Goal: Information Seeking & Learning: Learn about a topic

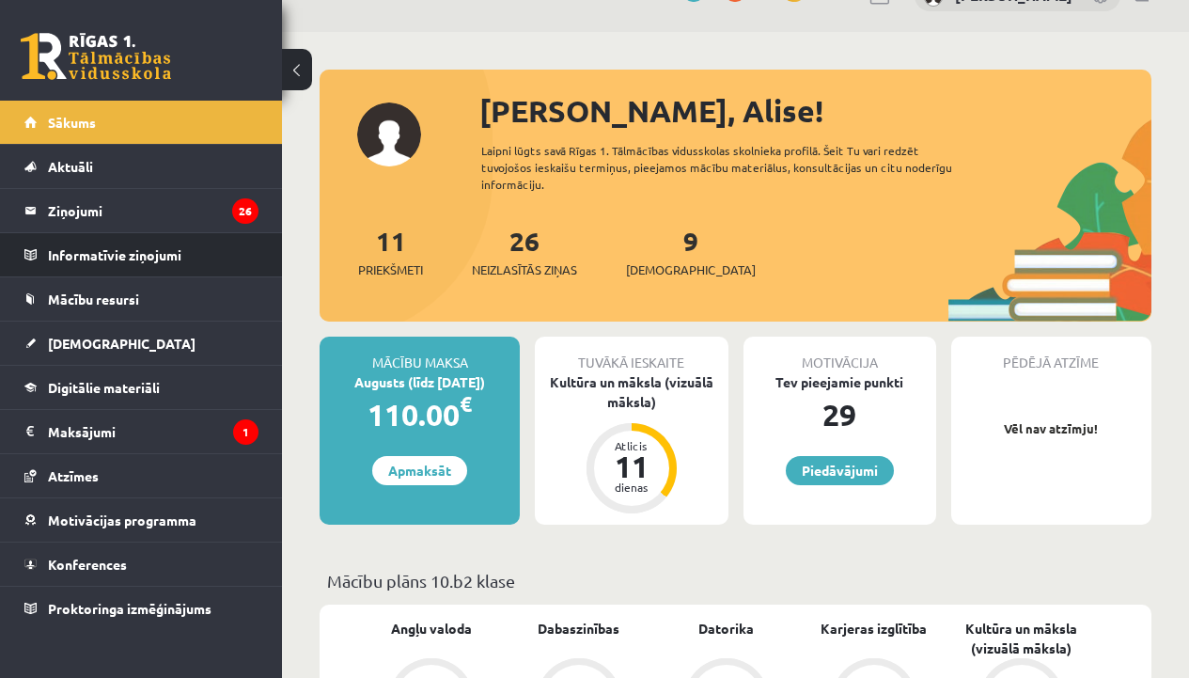
scroll to position [72, 0]
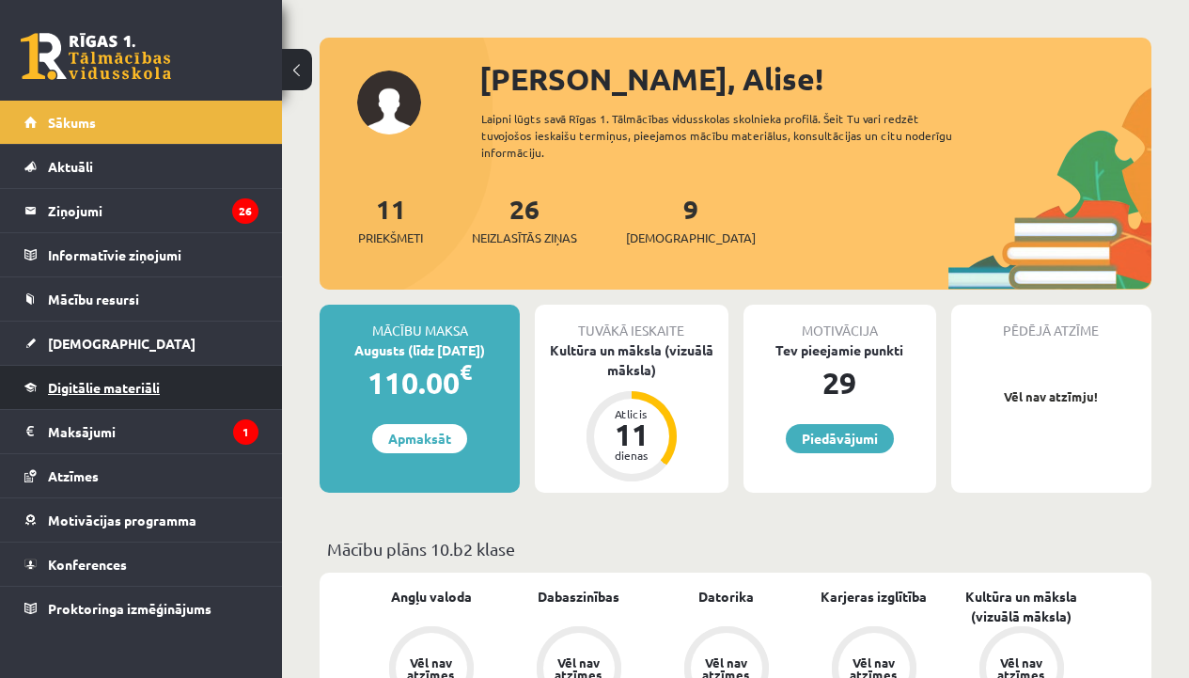
click at [55, 388] on span "Digitālie materiāli" at bounding box center [104, 387] width 112 height 17
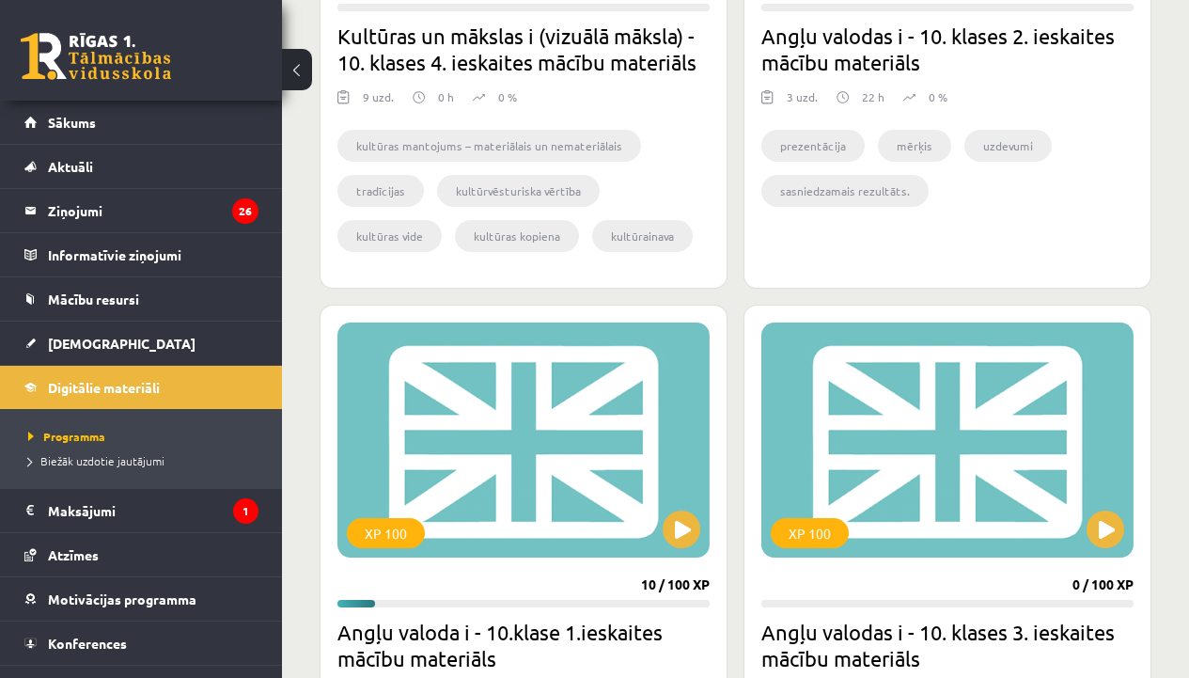
scroll to position [932, 0]
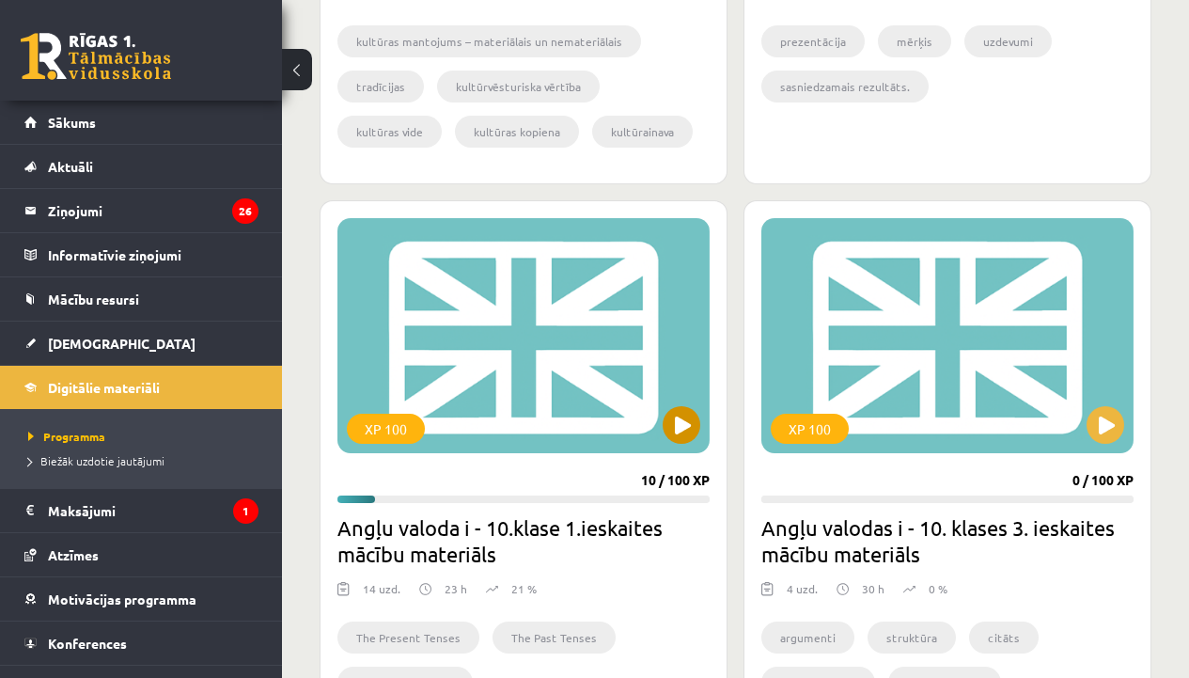
click at [680, 338] on div "XP 100" at bounding box center [524, 335] width 372 height 235
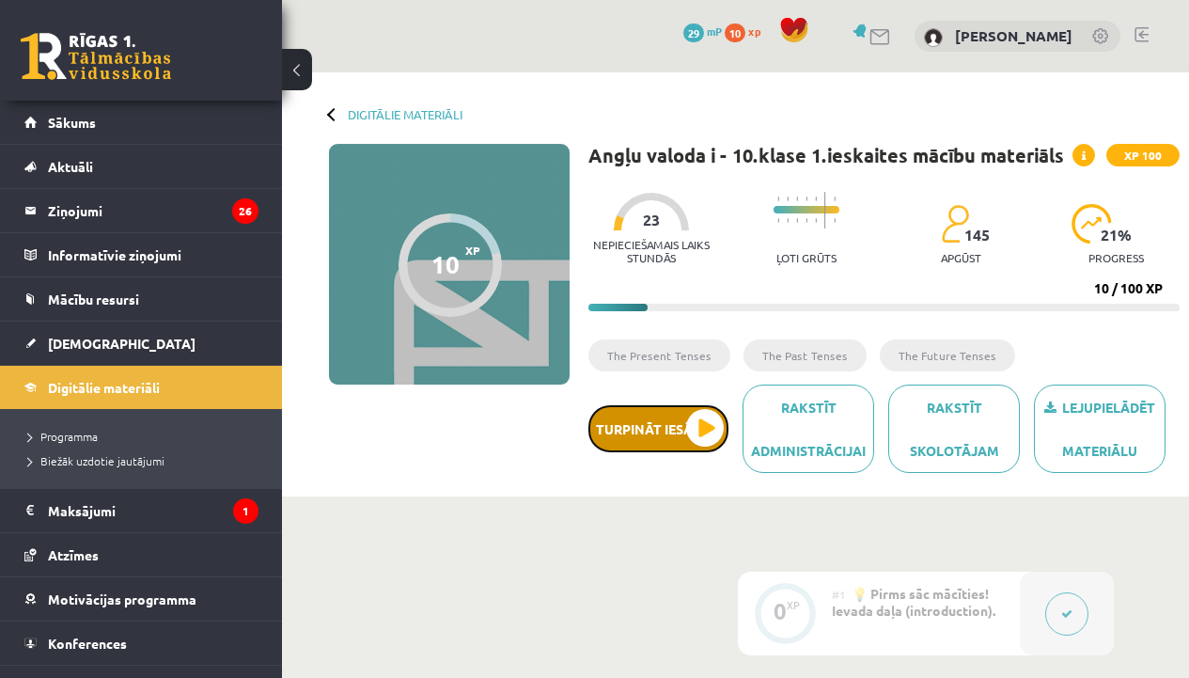
click at [696, 414] on button "Turpināt iesākto" at bounding box center [659, 428] width 140 height 47
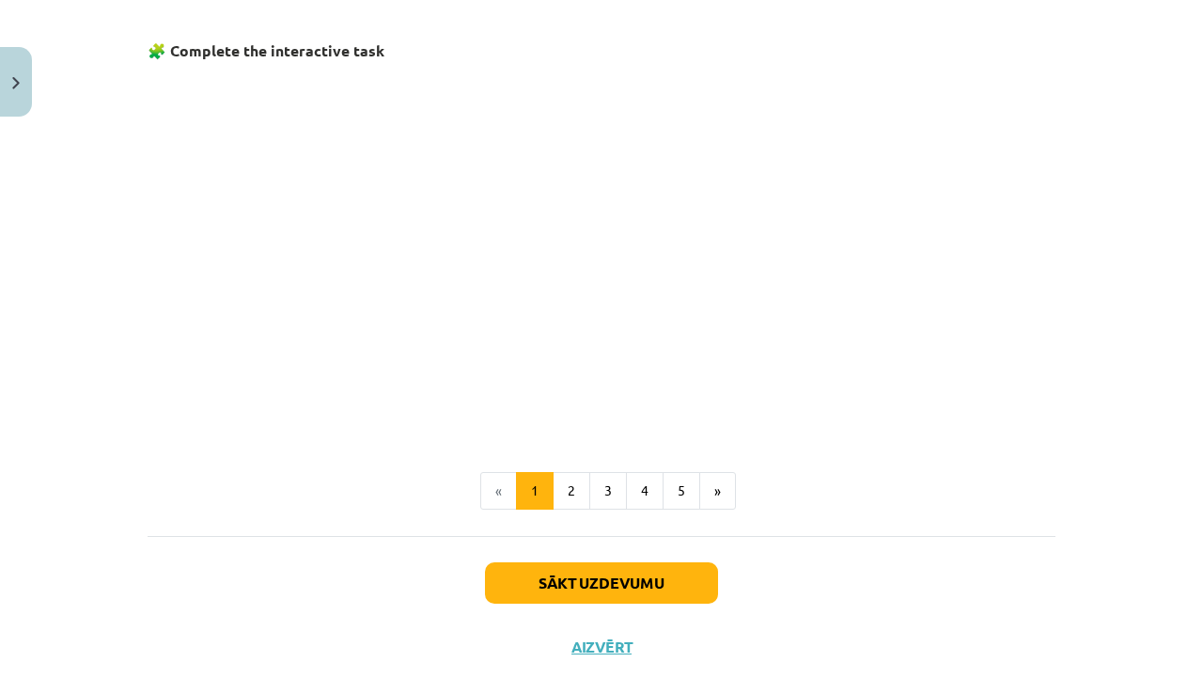
scroll to position [1229, 0]
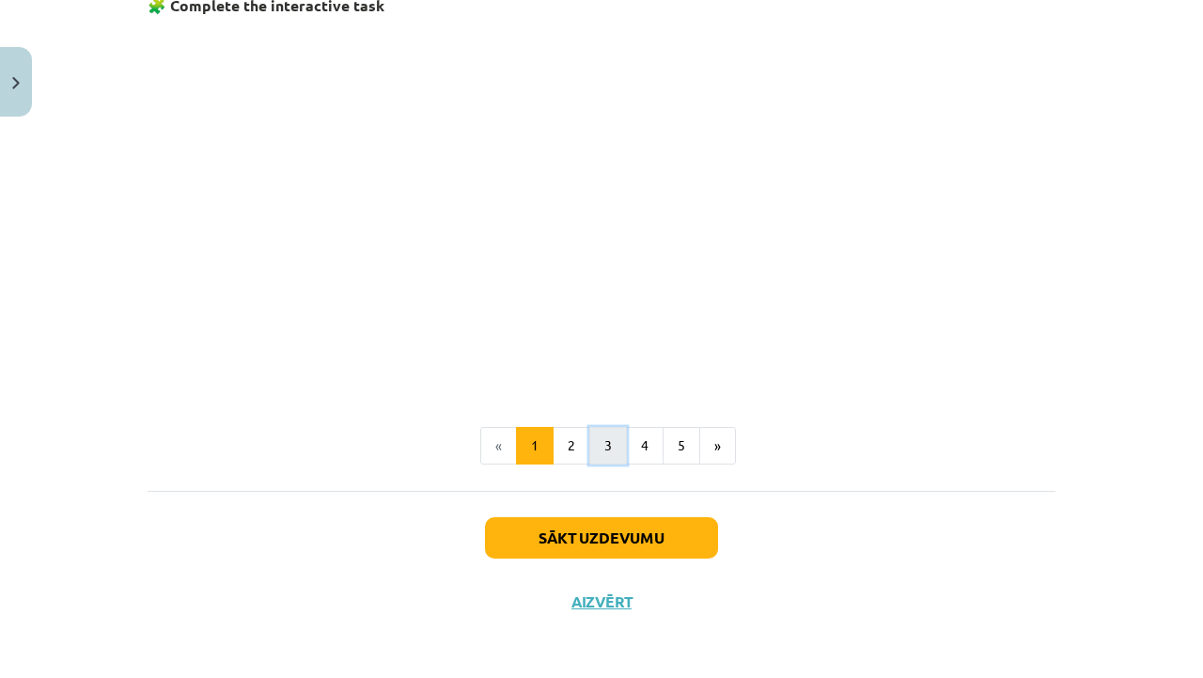
click at [608, 445] on button "3" at bounding box center [609, 446] width 38 height 38
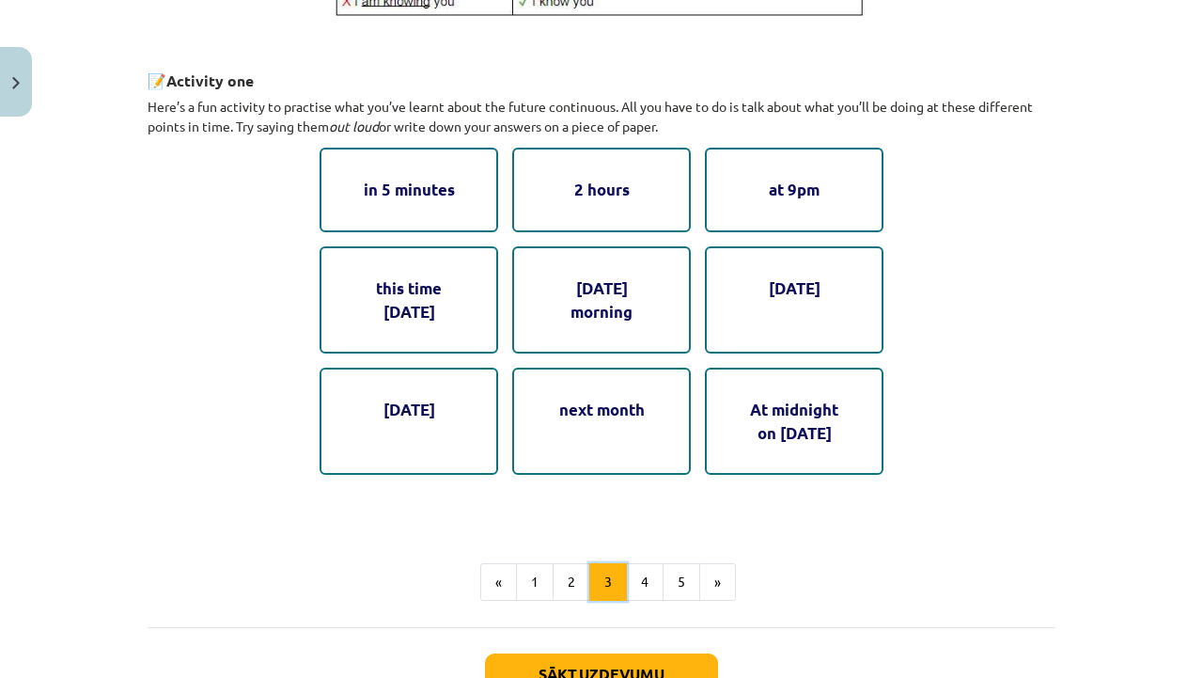
scroll to position [999, 0]
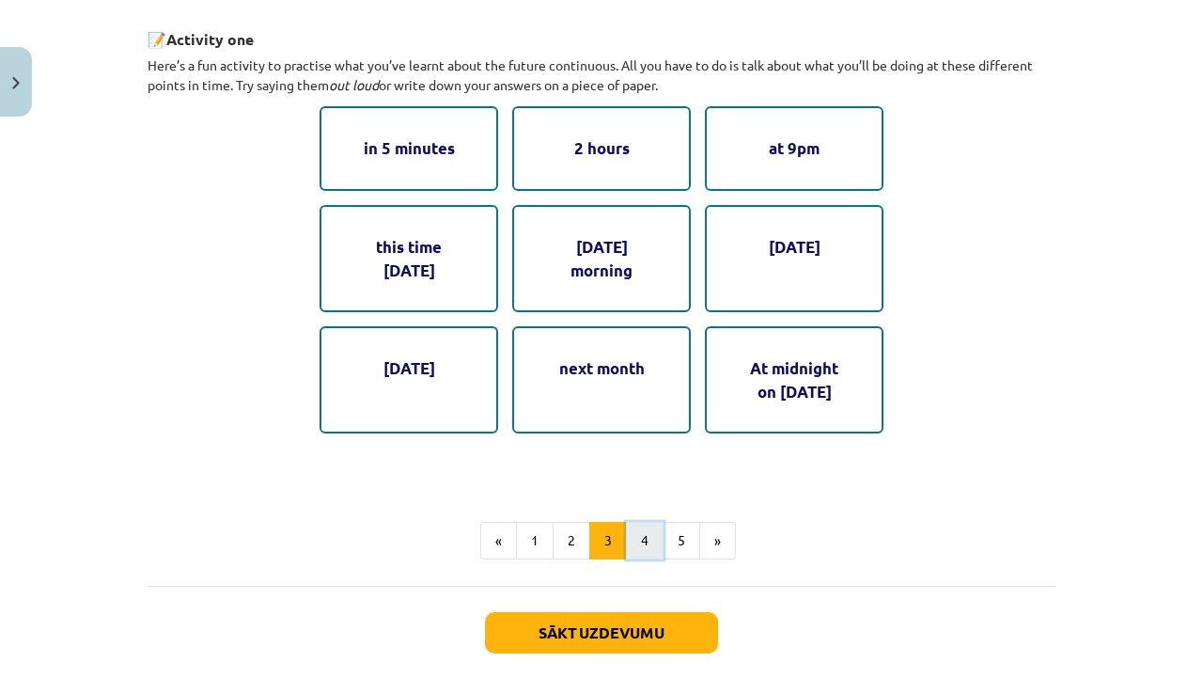
click at [634, 534] on button "4" at bounding box center [645, 541] width 38 height 38
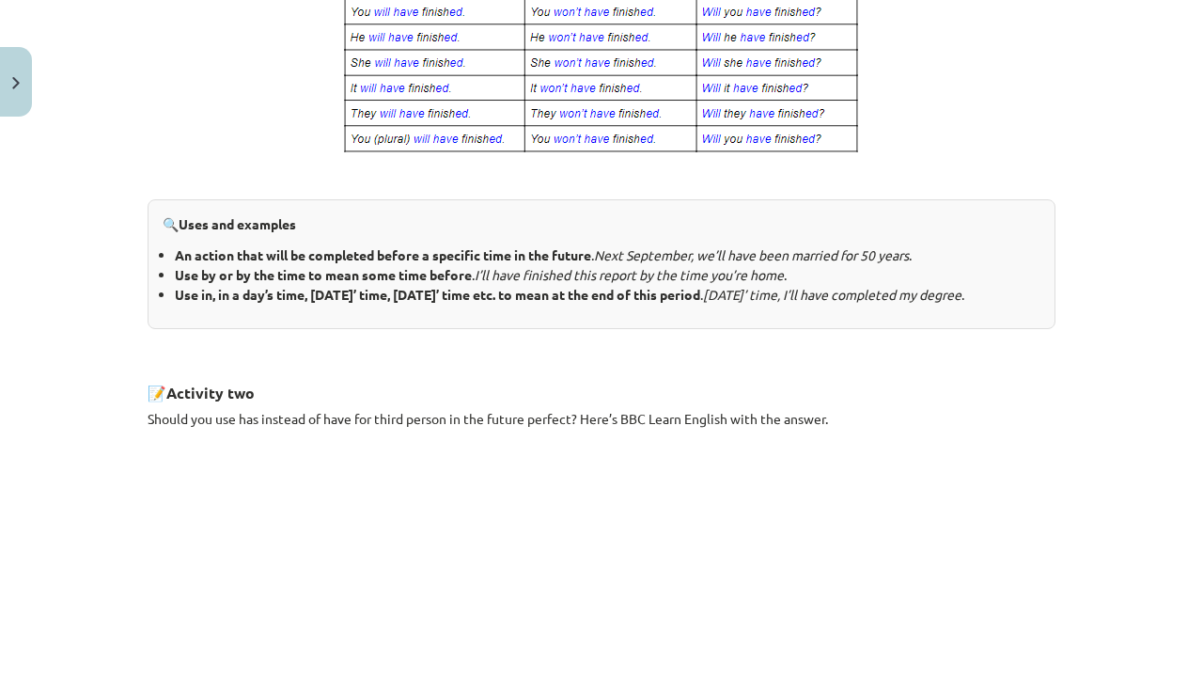
scroll to position [636, 0]
